Goal: Find specific page/section: Locate a particular part of the current website

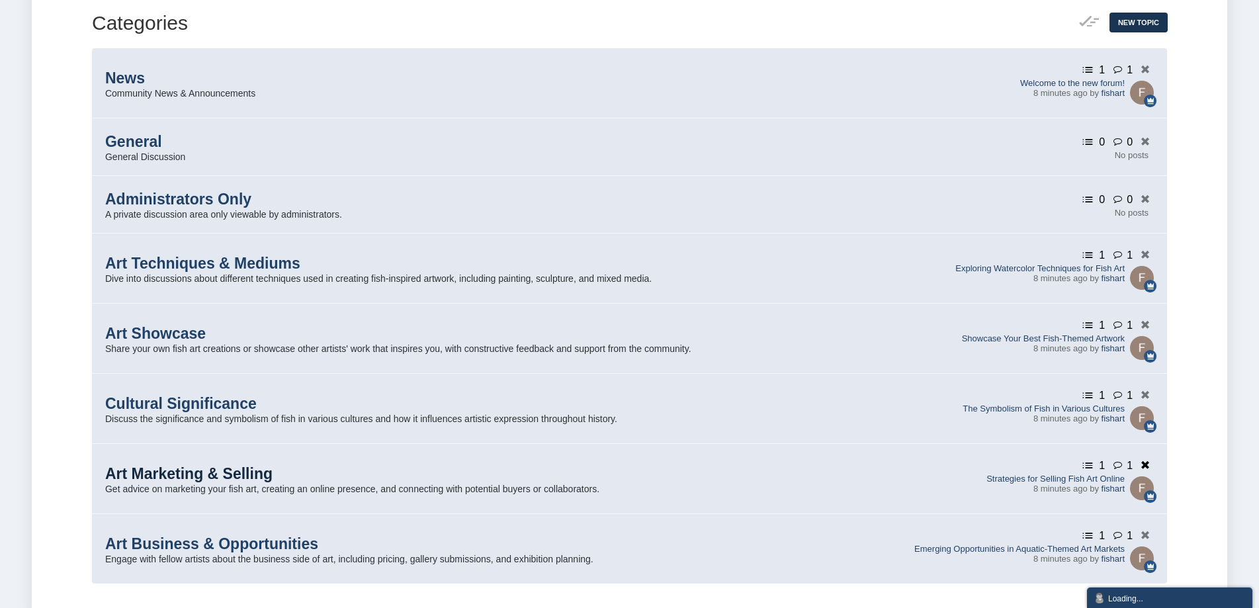
scroll to position [349, 0]
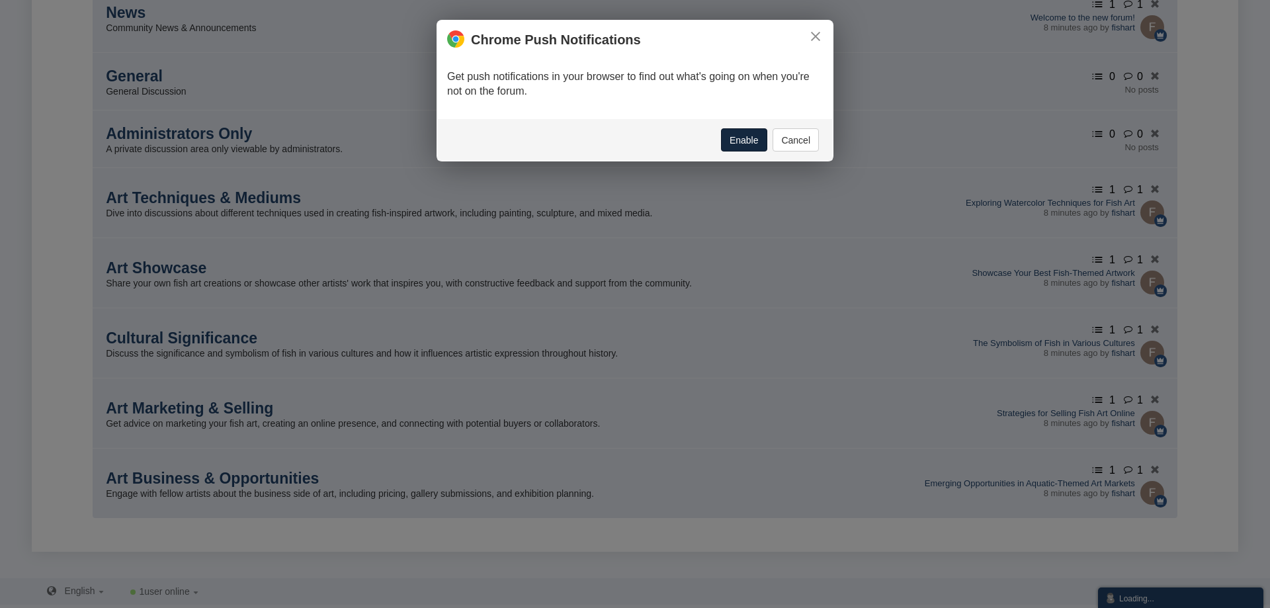
click at [751, 136] on button "Enable" at bounding box center [744, 139] width 46 height 23
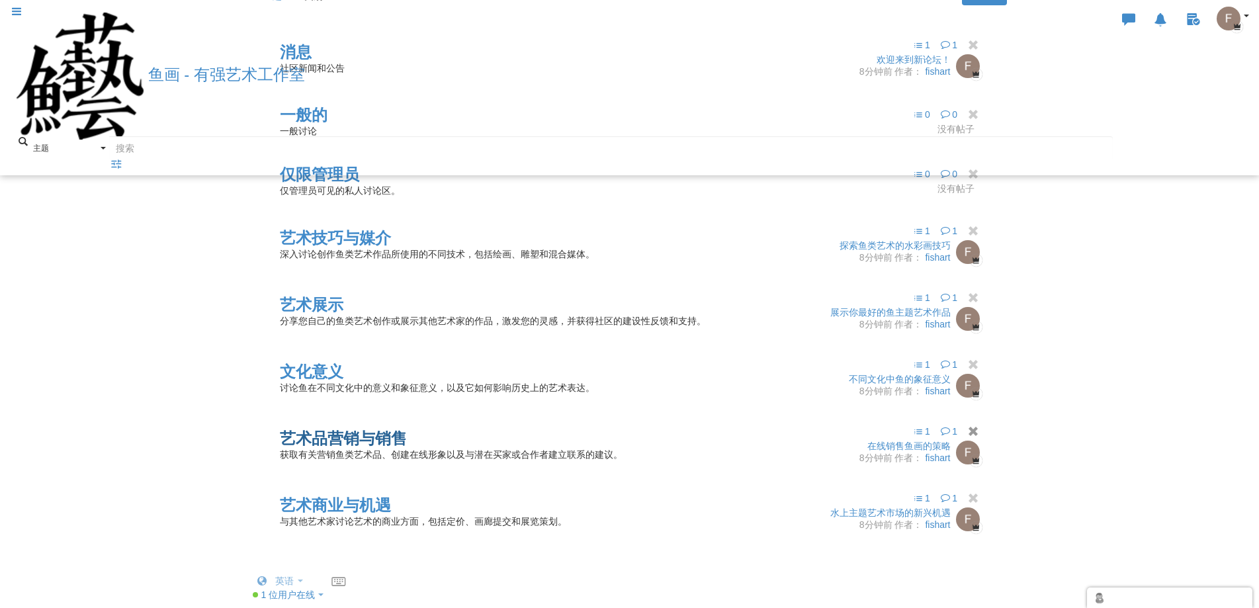
scroll to position [331, 0]
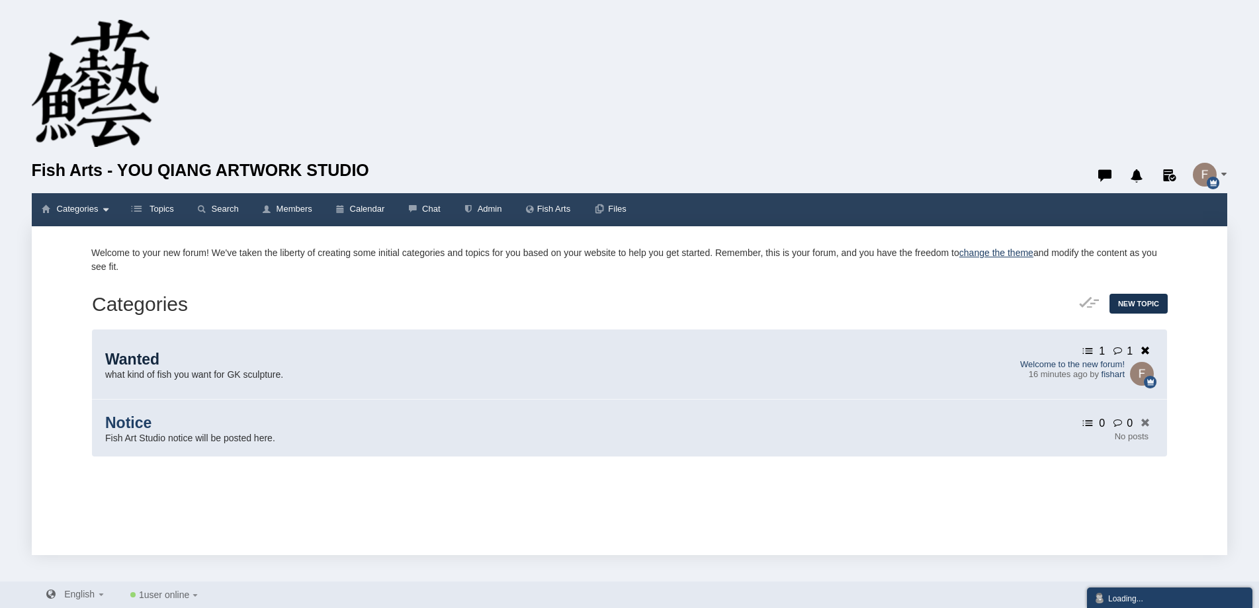
scroll to position [3, 0]
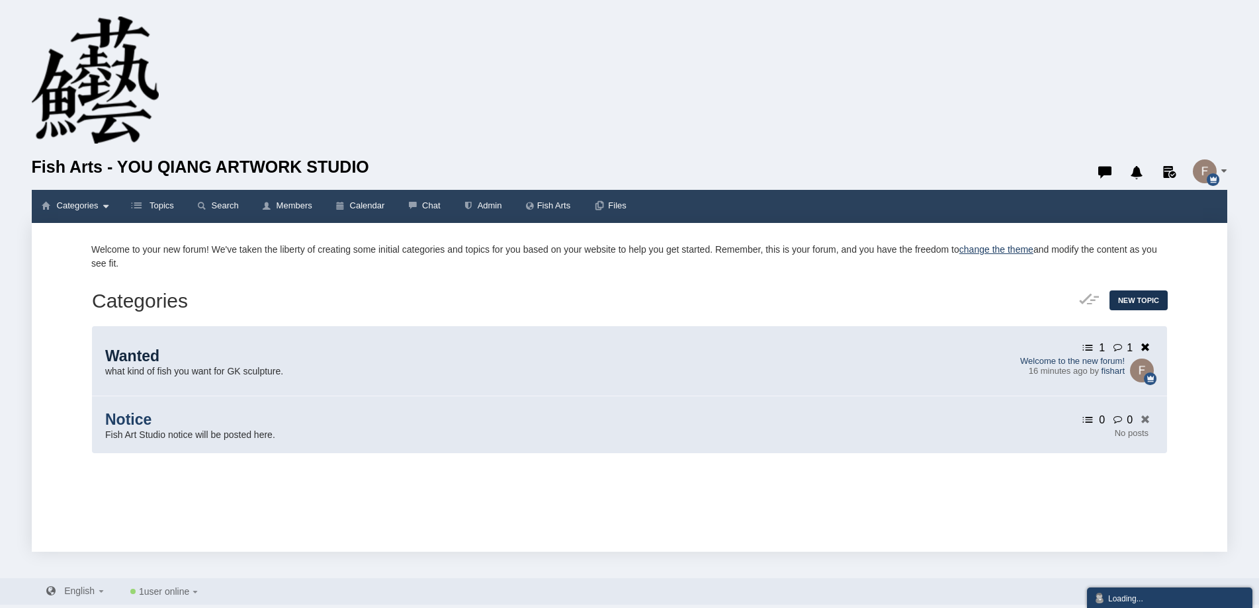
click at [145, 351] on span "Wanted" at bounding box center [132, 355] width 54 height 17
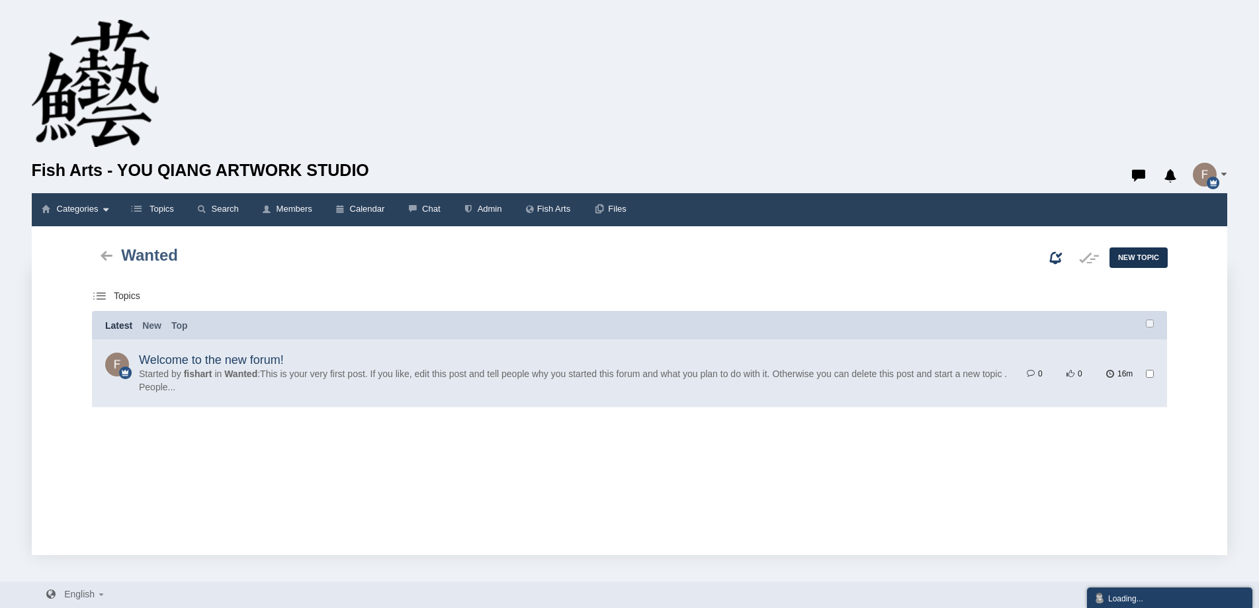
click at [107, 55] on img at bounding box center [95, 87] width 127 height 134
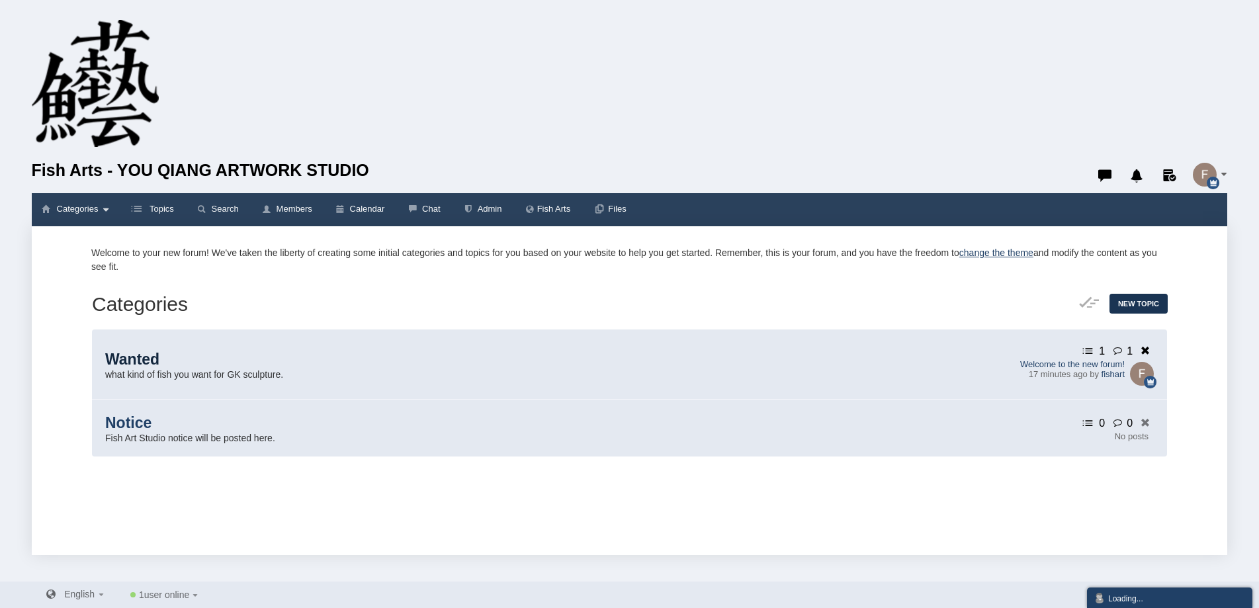
click at [136, 351] on span "Wanted" at bounding box center [132, 359] width 54 height 17
